Goal: Task Accomplishment & Management: Complete application form

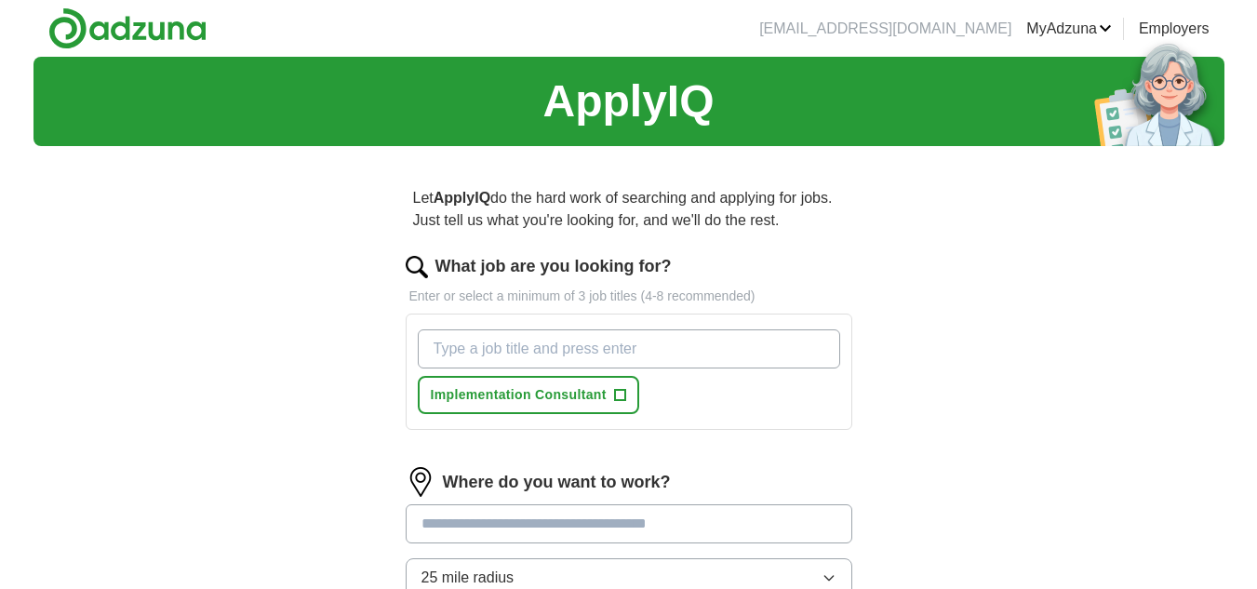
click at [524, 342] on input "What job are you looking for?" at bounding box center [629, 348] width 422 height 39
click at [496, 395] on span "Implementation Consultant" at bounding box center [519, 395] width 176 height 20
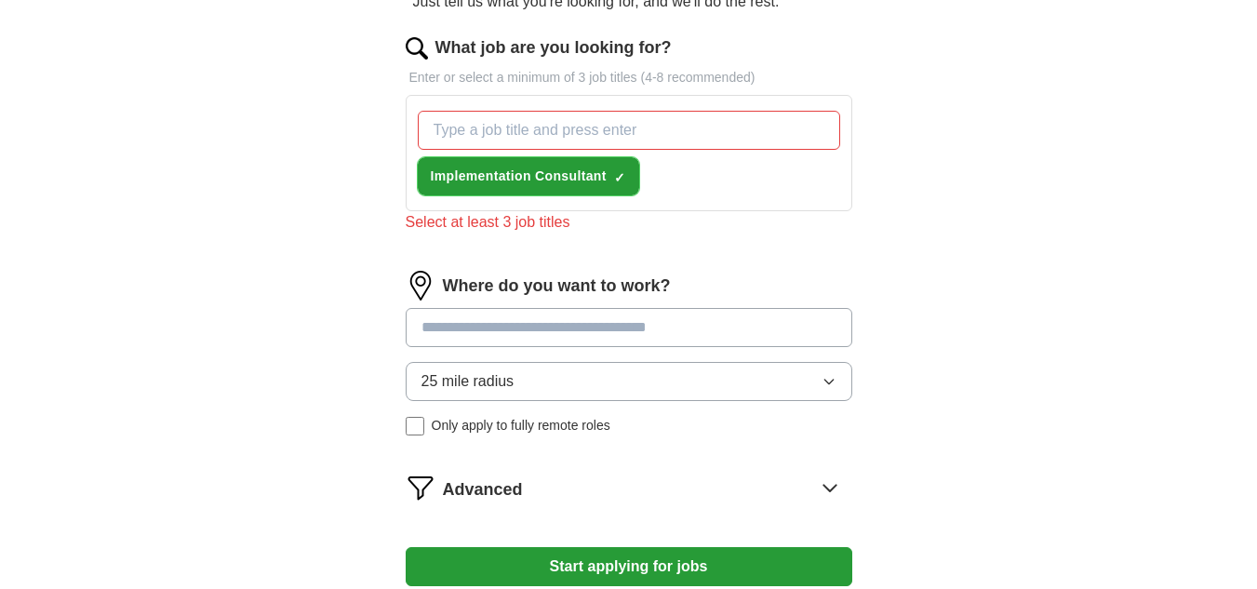
scroll to position [223, 0]
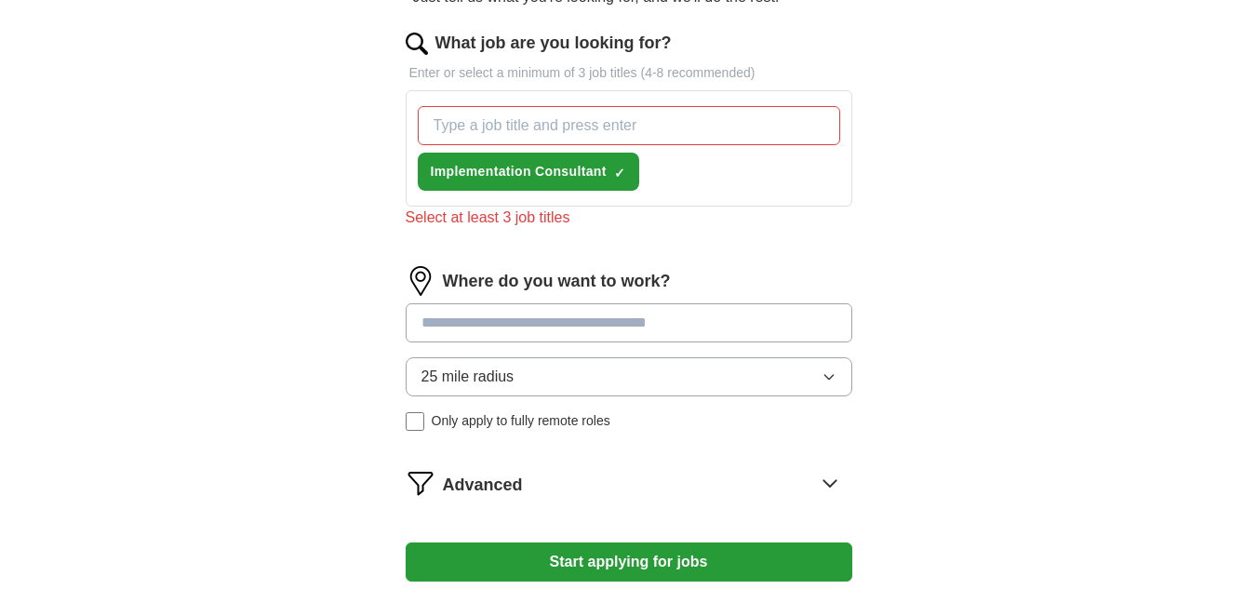
click at [556, 323] on input at bounding box center [629, 322] width 447 height 39
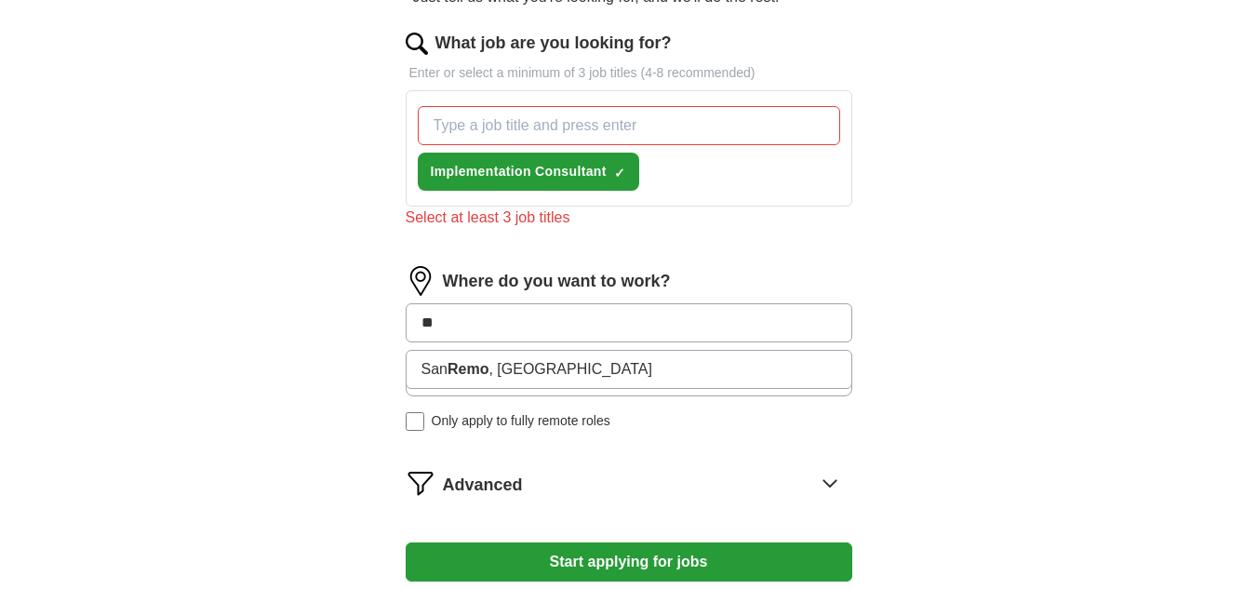
type input "*"
type input "**"
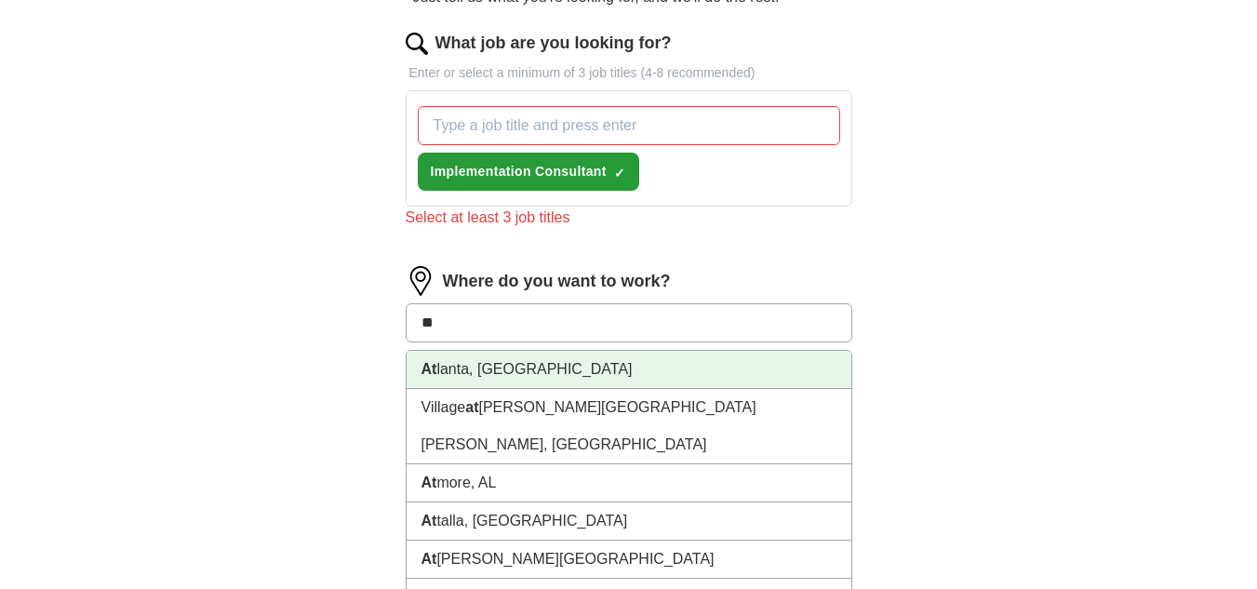
click at [556, 369] on li "At [GEOGRAPHIC_DATA], [GEOGRAPHIC_DATA]" at bounding box center [629, 370] width 445 height 38
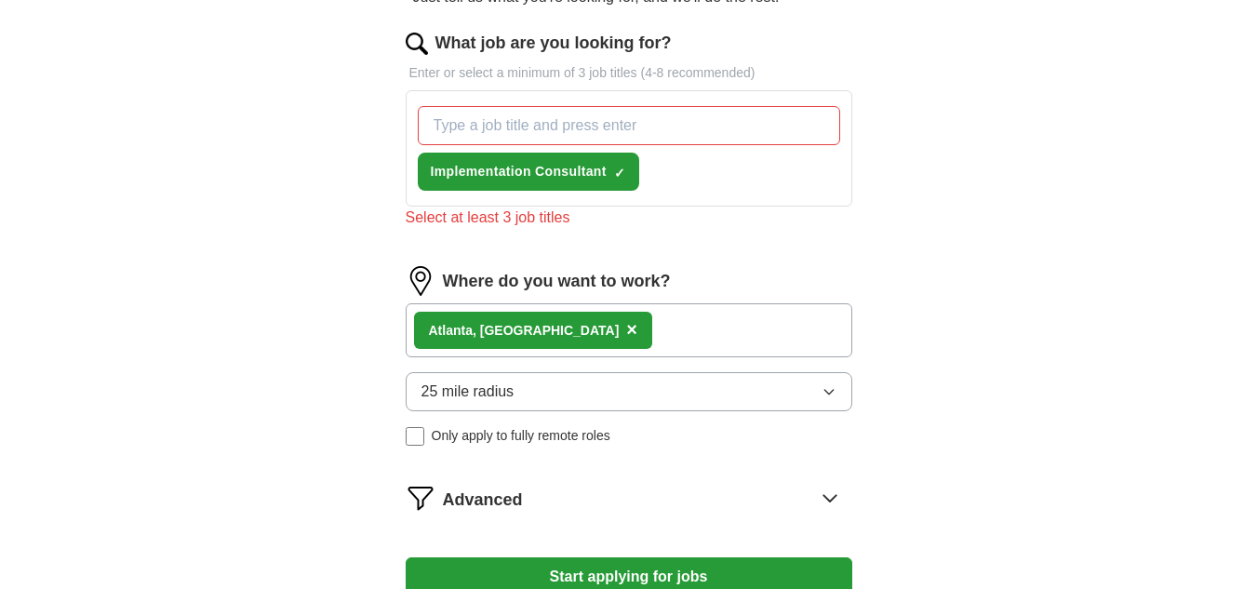
click at [718, 572] on button "Start applying for jobs" at bounding box center [629, 576] width 447 height 39
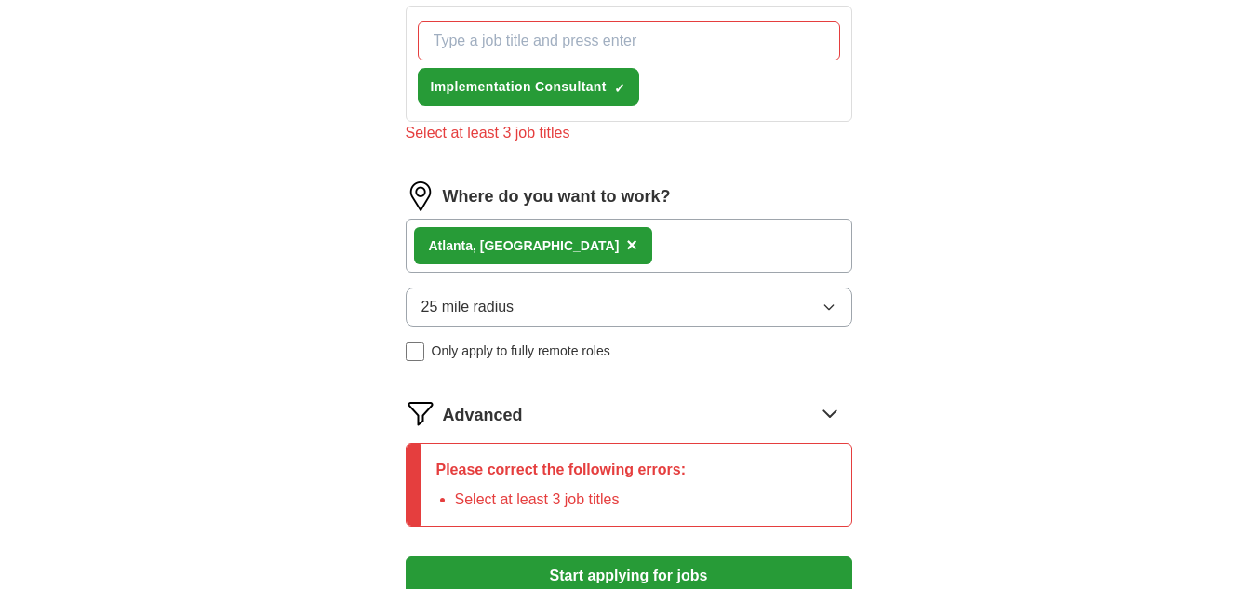
scroll to position [306, 0]
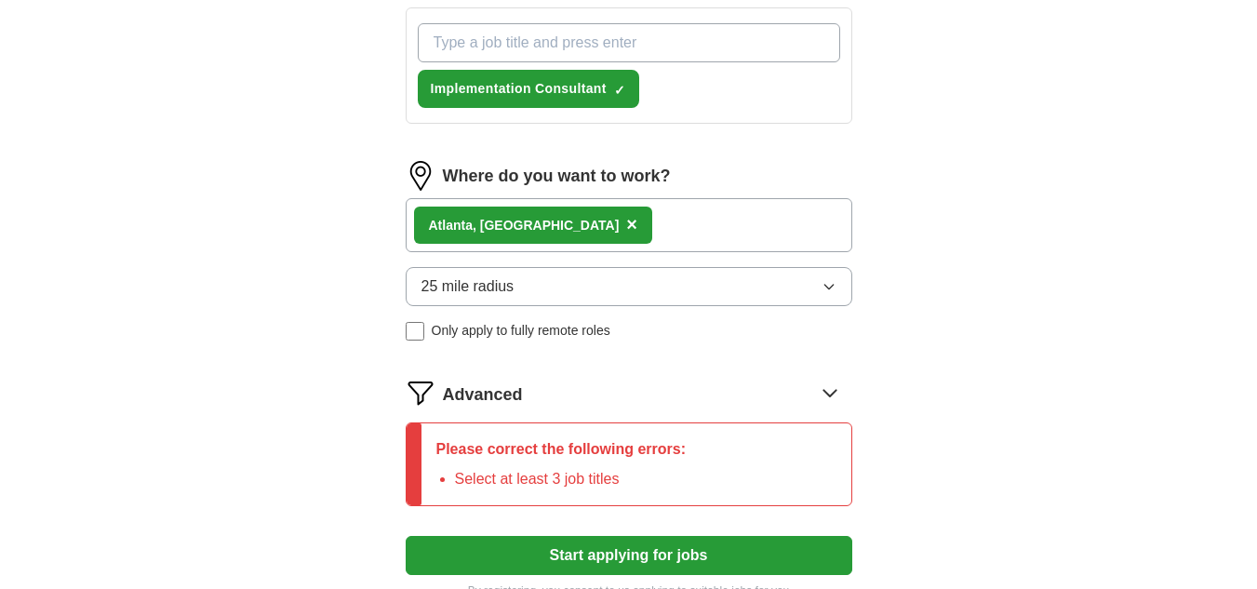
click at [492, 47] on input "What job are you looking for?" at bounding box center [629, 42] width 422 height 39
type input "application analyst"
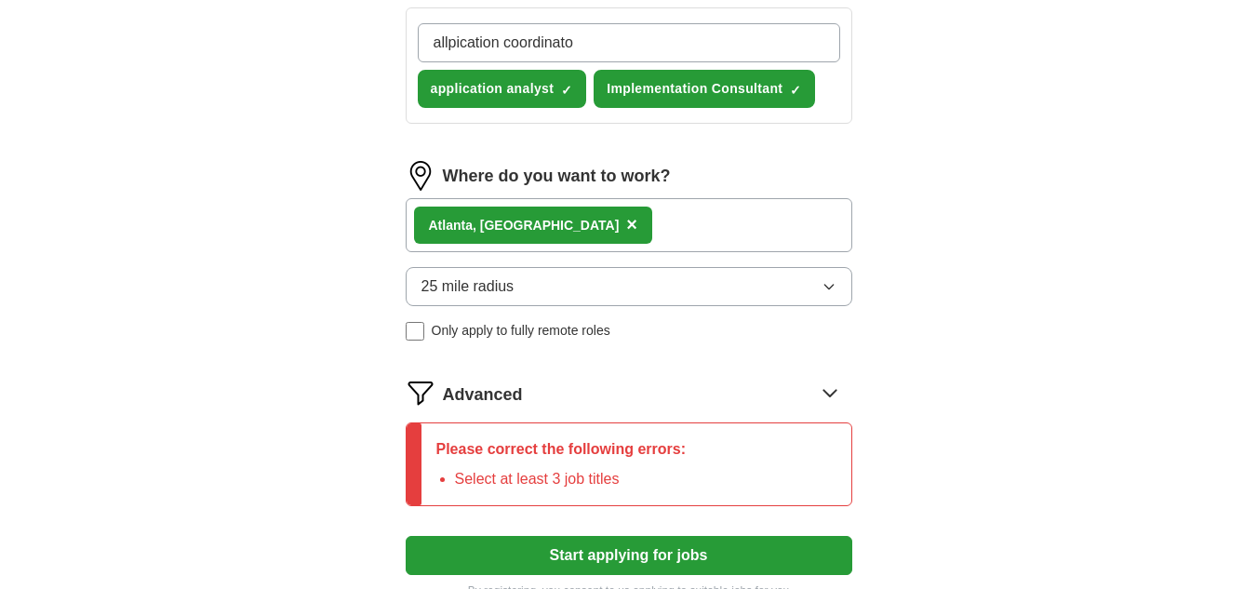
type input "allpication coordinator"
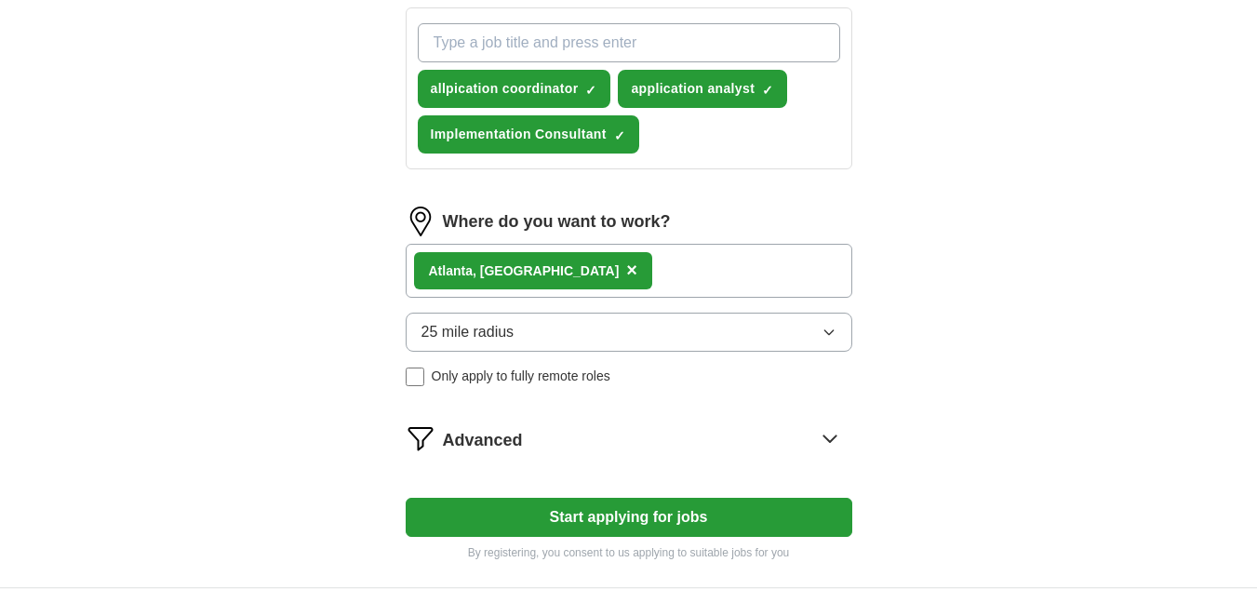
click at [562, 518] on button "Start applying for jobs" at bounding box center [629, 517] width 447 height 39
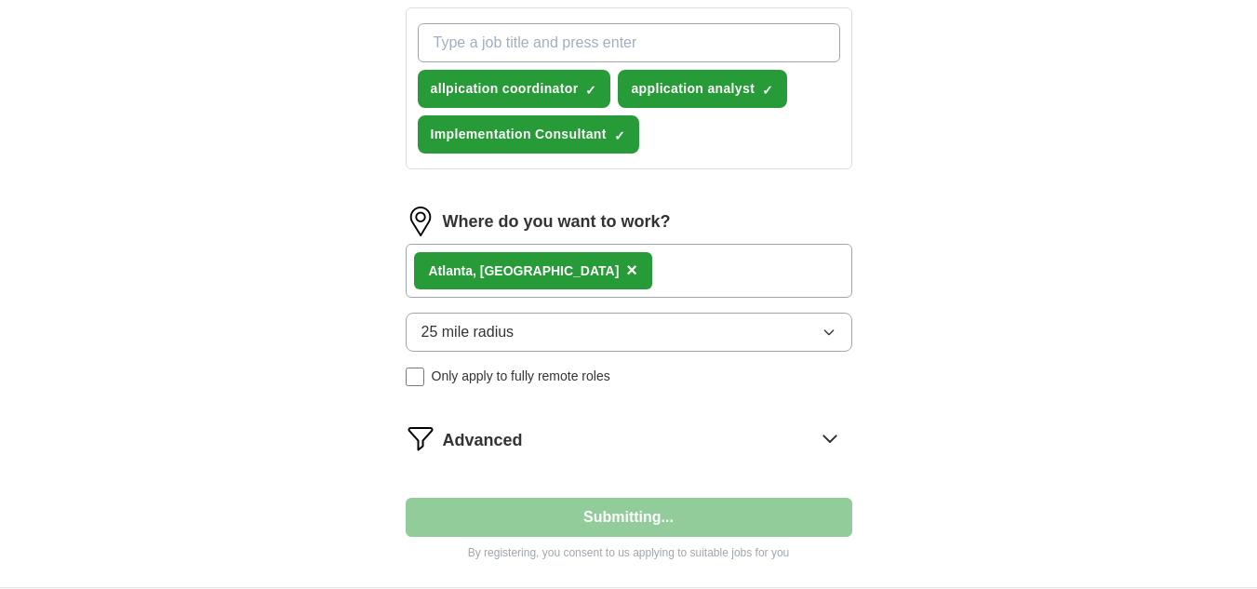
select select "**"
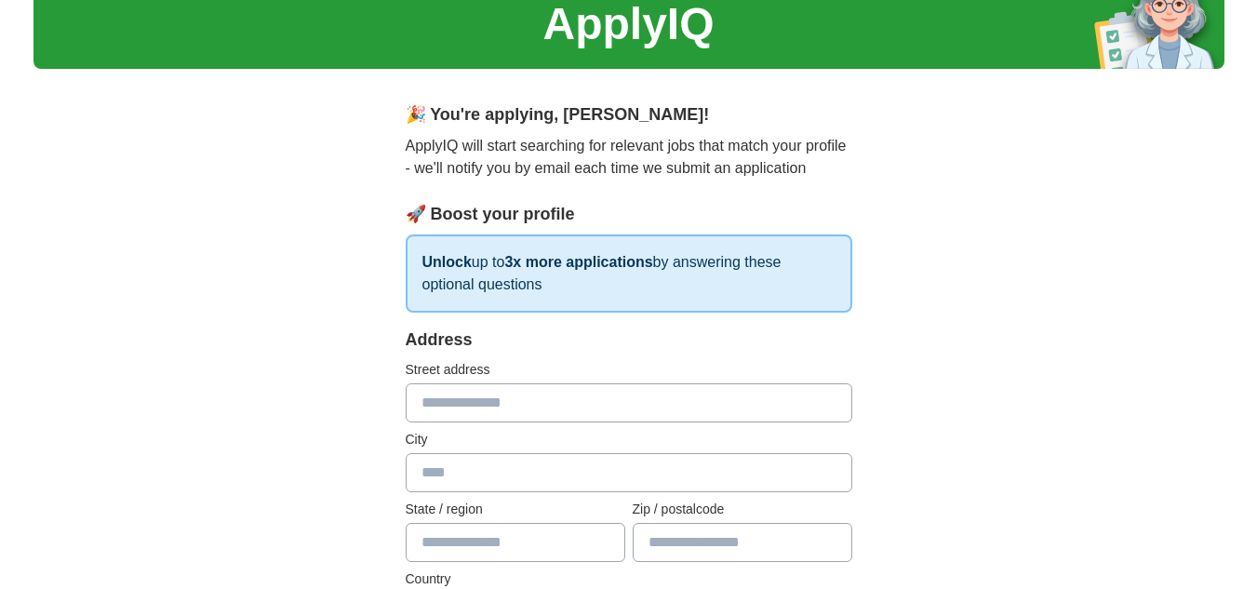
scroll to position [260, 0]
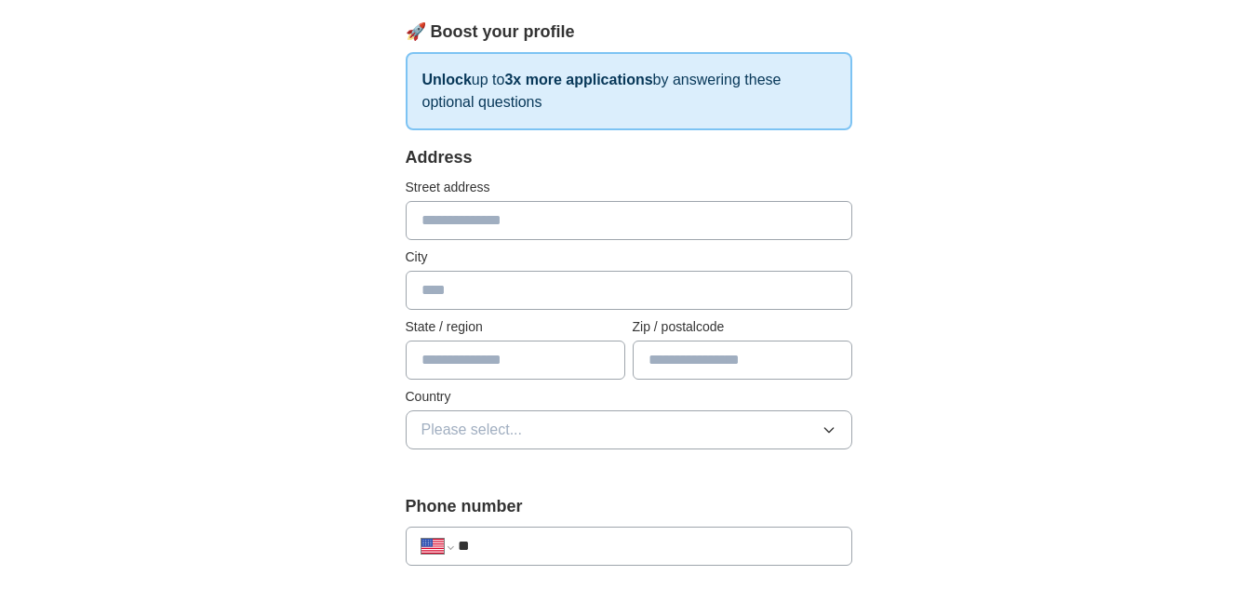
click at [582, 223] on input "text" at bounding box center [629, 220] width 447 height 39
type input "**********"
type input "**"
type input "*****"
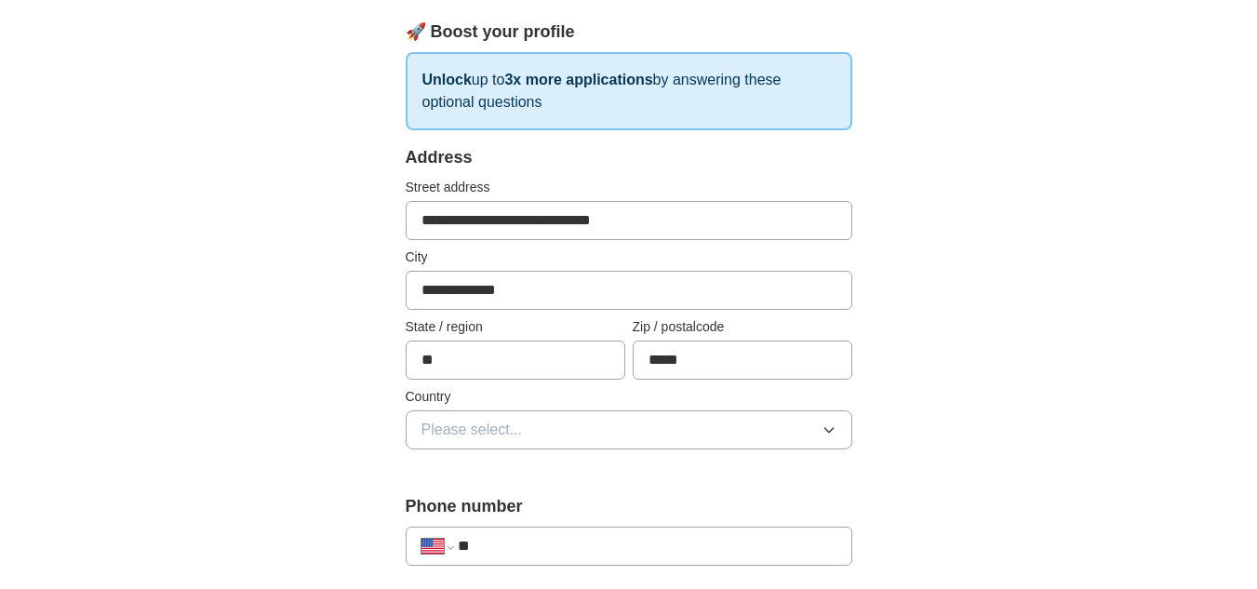
click at [833, 427] on icon "button" at bounding box center [829, 429] width 15 height 15
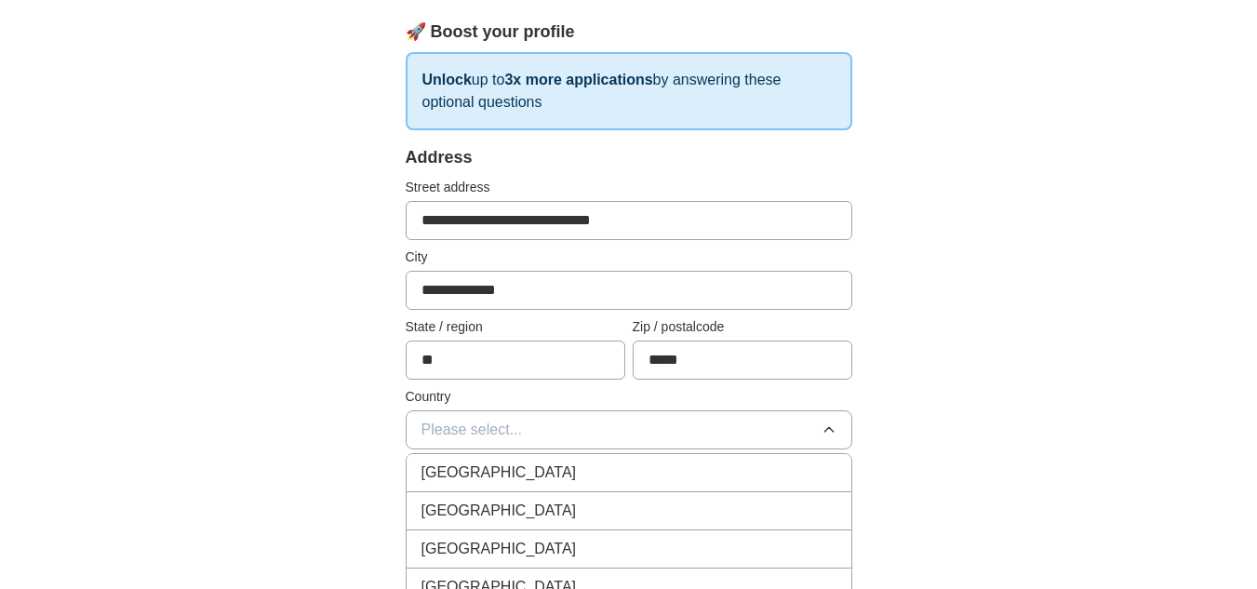
click at [656, 517] on div "[GEOGRAPHIC_DATA]" at bounding box center [629, 511] width 415 height 22
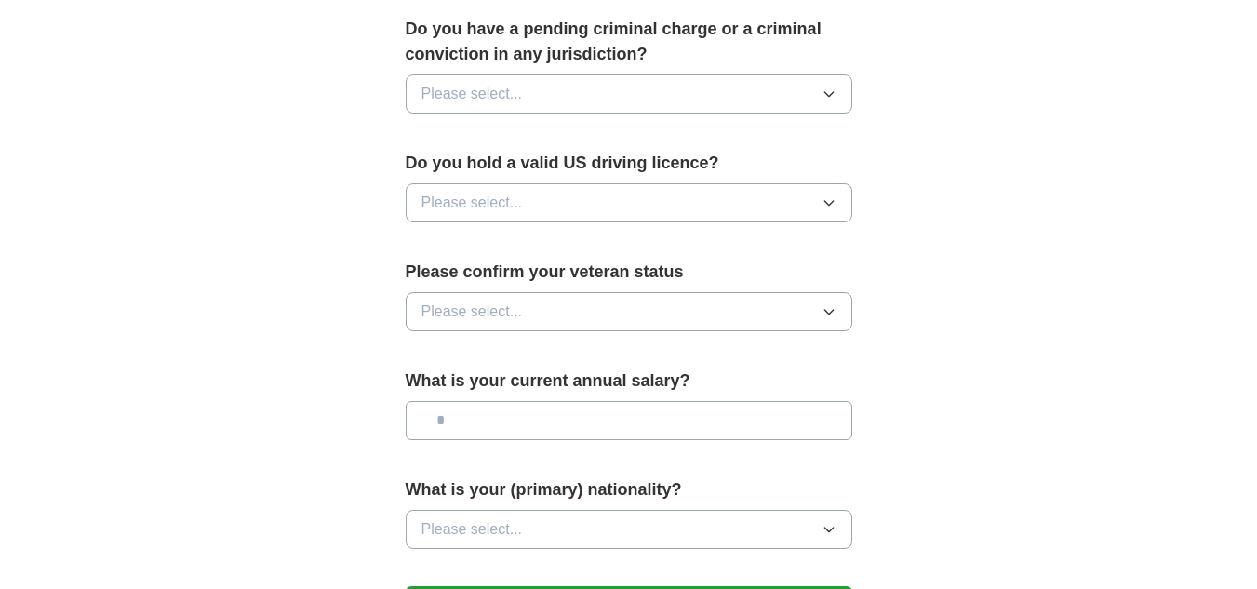
scroll to position [1088, 0]
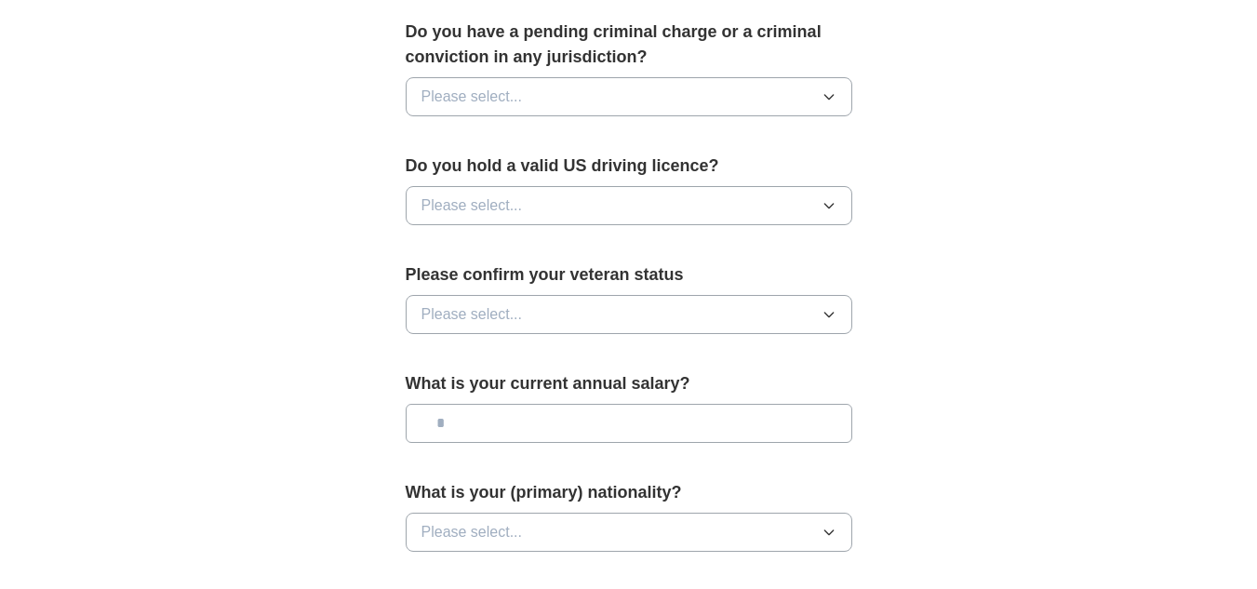
click at [826, 204] on icon "button" at bounding box center [829, 206] width 8 height 5
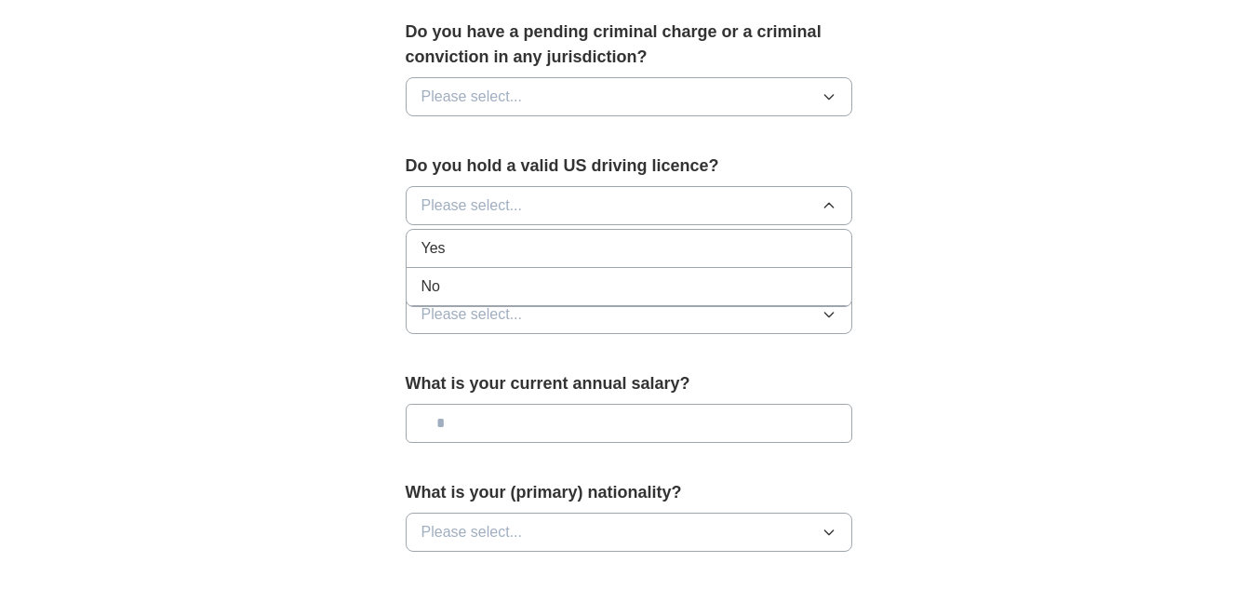
click at [787, 237] on div "Yes" at bounding box center [629, 248] width 415 height 22
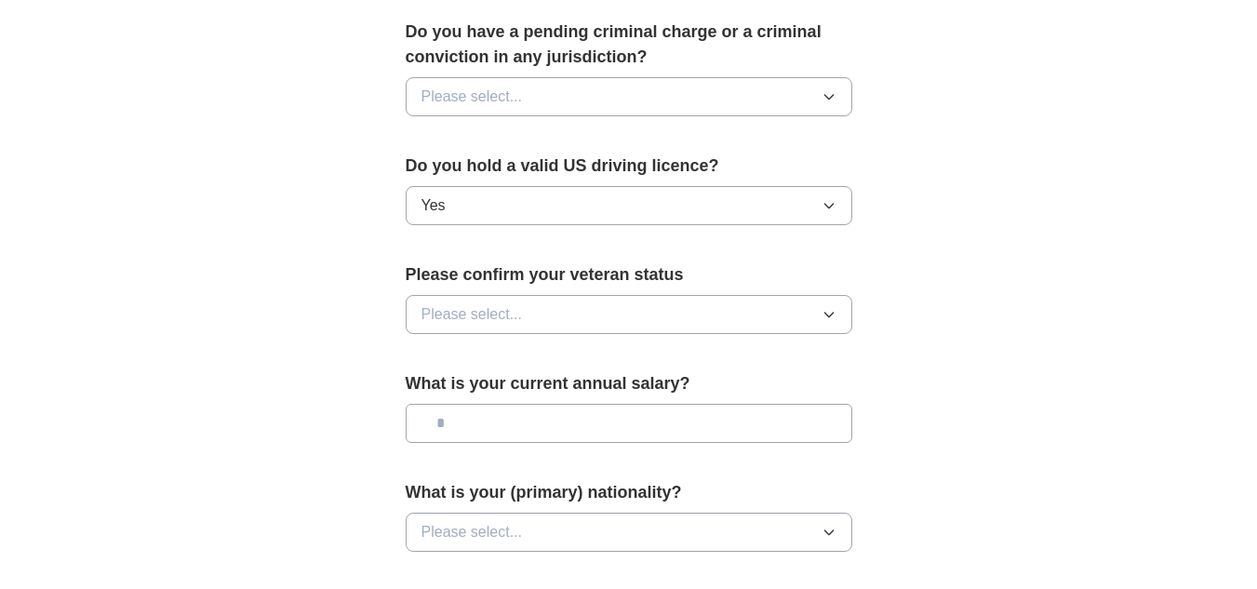
click at [829, 89] on icon "button" at bounding box center [829, 96] width 15 height 15
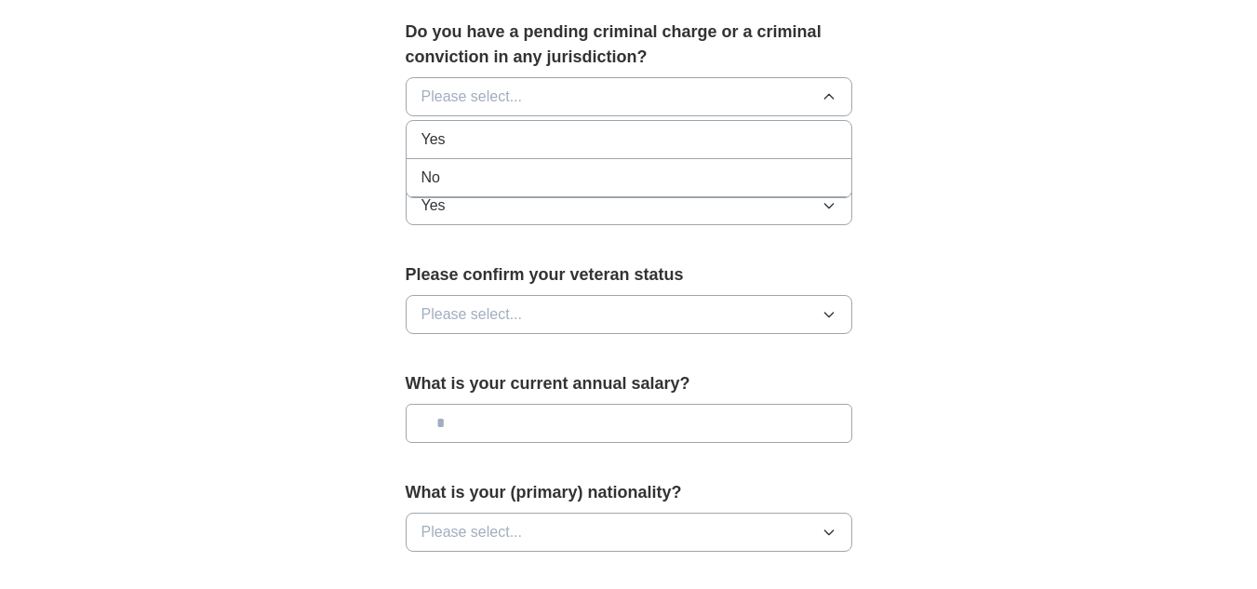
click at [778, 167] on li "No" at bounding box center [629, 178] width 445 height 38
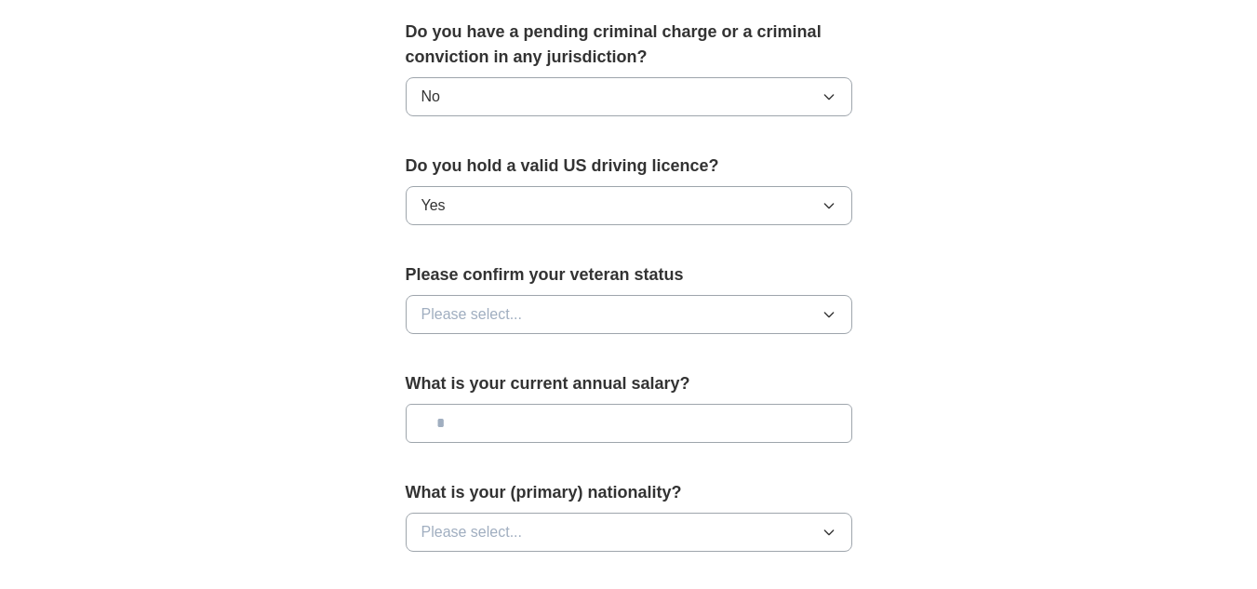
click at [840, 295] on button "Please select..." at bounding box center [629, 314] width 447 height 39
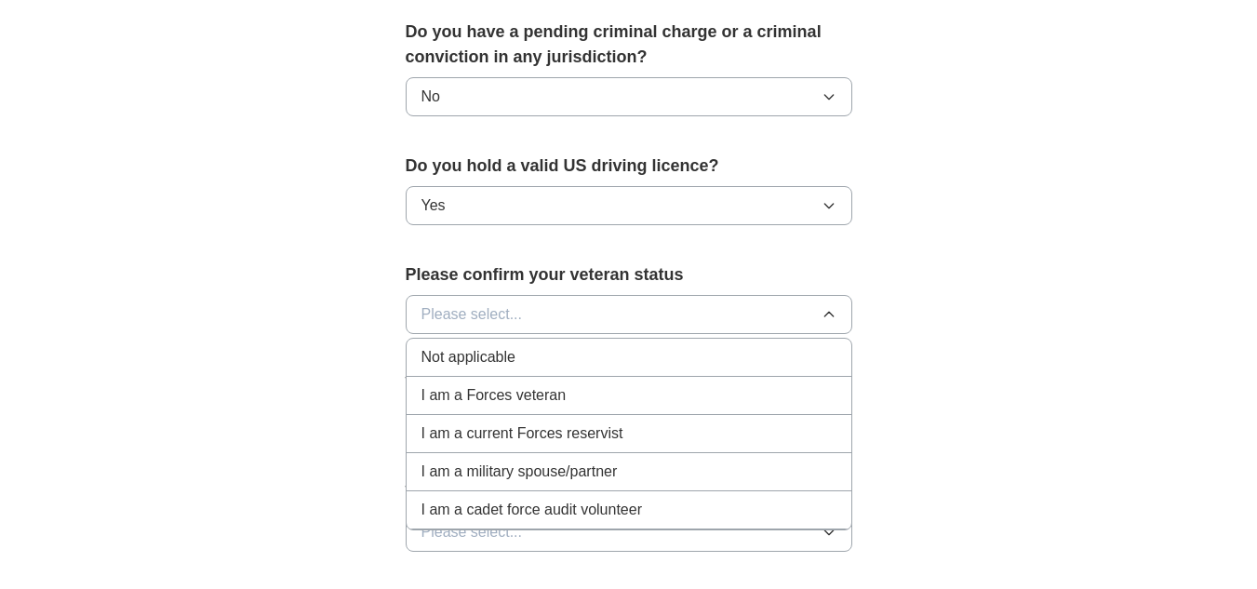
click at [776, 346] on div "Not applicable" at bounding box center [629, 357] width 415 height 22
